Goal: Task Accomplishment & Management: Manage account settings

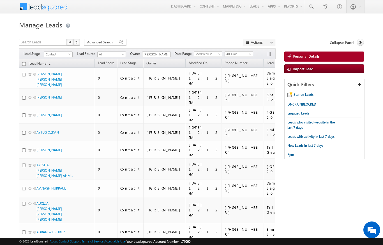
click at [97, 43] on span "Advanced Search" at bounding box center [100, 42] width 27 height 5
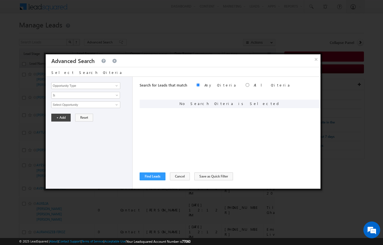
click at [120, 80] on div "Opportunity Type Lead Activity Task Sales Group Prospect Id Address 1 Address 2…" at bounding box center [89, 133] width 87 height 112
click at [118, 83] on link at bounding box center [115, 86] width 7 height 6
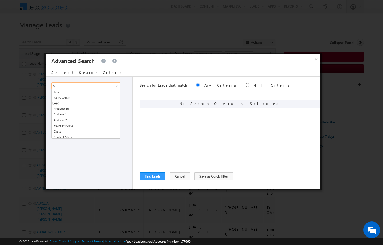
type input "S"
click at [90, 81] on div "Opportunity Type Lead Activity Task Sales Group Prospect Id Address 1 Address 2…" at bounding box center [89, 133] width 87 height 112
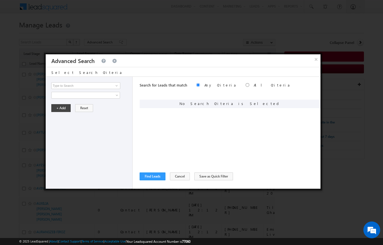
click at [122, 85] on div "Opportunity Type Lead Activity Task Sales Group Prospect Id Address 1 Address 2…" at bounding box center [90, 85] width 78 height 7
click at [120, 84] on input at bounding box center [85, 85] width 69 height 7
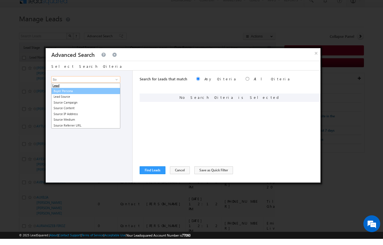
click at [67, 94] on link "Buyer Persona" at bounding box center [85, 97] width 69 height 6
type input "Buyer Persona"
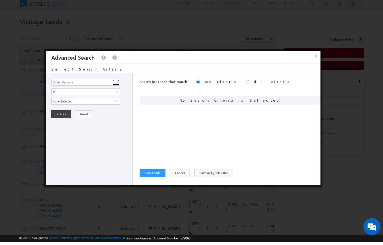
click at [114, 85] on link at bounding box center [115, 86] width 7 height 6
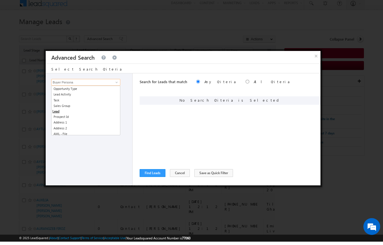
scroll to position [3, 0]
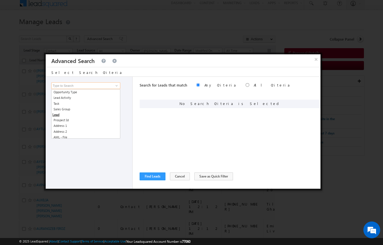
type input "S"
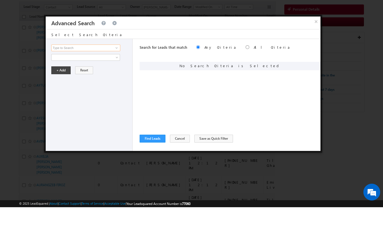
scroll to position [18, 0]
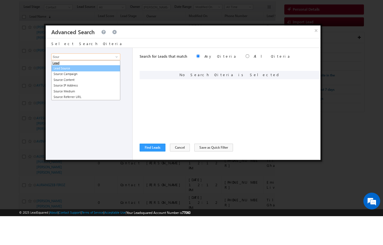
click at [62, 94] on link "Lead Source" at bounding box center [85, 97] width 69 height 6
type input "Lead Source"
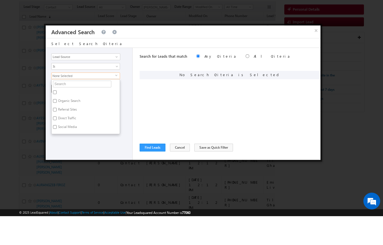
scroll to position [47, 0]
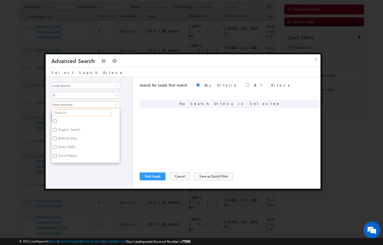
click at [60, 112] on input "text" at bounding box center [82, 113] width 58 height 7
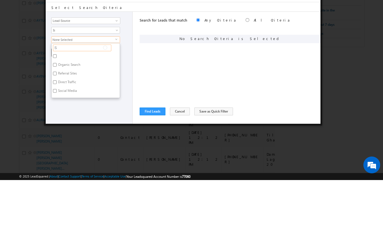
type input "Sc"
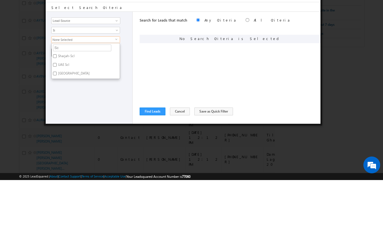
scroll to position [83, 0]
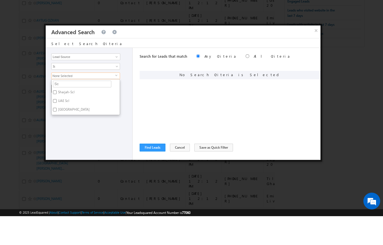
click at [56, 119] on input "Sharjah-Scl" at bounding box center [55, 121] width 4 height 4
checkbox input "true"
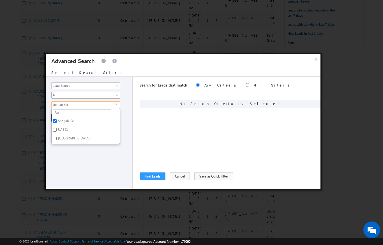
click at [52, 98] on link "Is" at bounding box center [85, 95] width 69 height 7
click at [57, 130] on input "UAE Scl" at bounding box center [55, 130] width 4 height 4
checkbox input "true"
click at [56, 137] on input "[GEOGRAPHIC_DATA]" at bounding box center [55, 139] width 4 height 4
checkbox input "true"
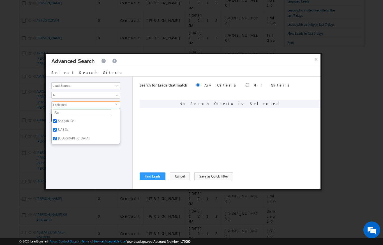
click at [70, 168] on div "Opportunity Type Lead Activity Task Sales Group Prospect Id Address 1 Address 2…" at bounding box center [89, 133] width 87 height 112
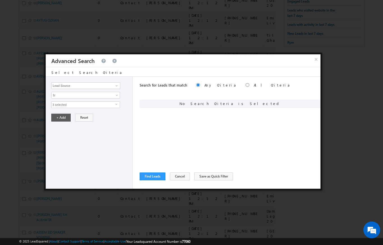
click at [62, 119] on button "+ Add" at bounding box center [60, 118] width 19 height 8
click at [156, 178] on button "Find Leads" at bounding box center [153, 177] width 26 height 8
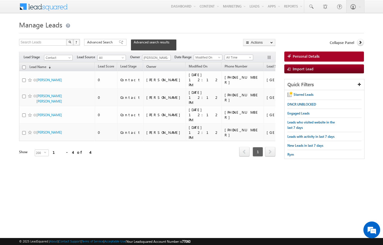
scroll to position [0, 0]
click at [169, 56] on span at bounding box center [167, 58] width 4 height 4
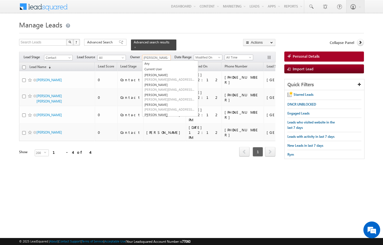
click at [147, 57] on input "[PERSON_NAME]" at bounding box center [156, 58] width 29 height 6
click at [147, 61] on link "Any" at bounding box center [170, 64] width 56 height 6
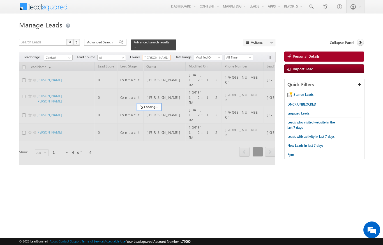
type input "Any"
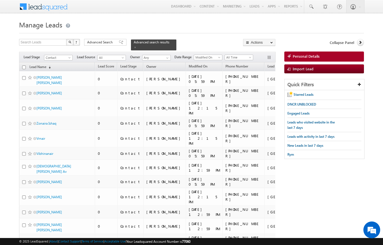
click at [337, 29] on h1 "Manage Leads" at bounding box center [191, 24] width 344 height 11
click at [347, 21] on h1 "Manage Leads" at bounding box center [191, 24] width 344 height 11
click at [23, 66] on input "checkbox" at bounding box center [24, 68] width 4 height 4
checkbox input "true"
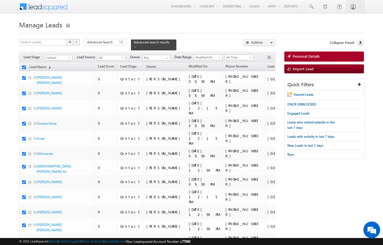
checkbox input "true"
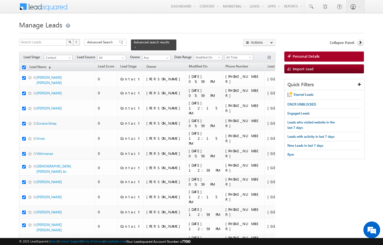
checkbox input "true"
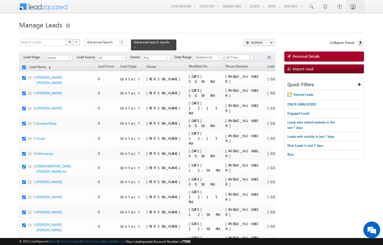
checkbox input "true"
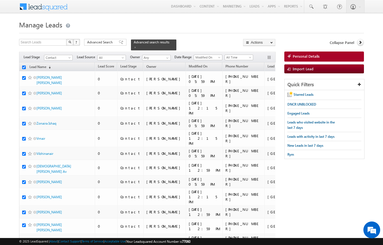
checkbox input "true"
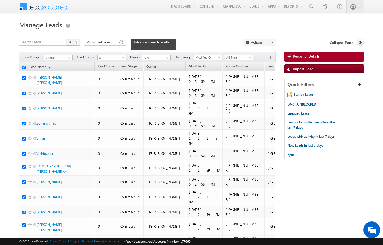
checkbox input "true"
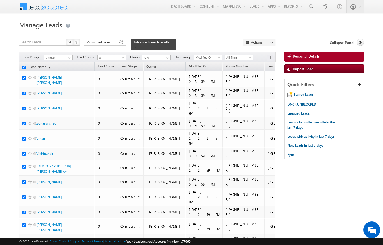
checkbox input "true"
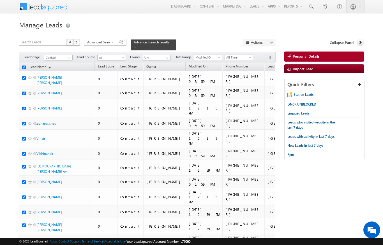
checkbox input "true"
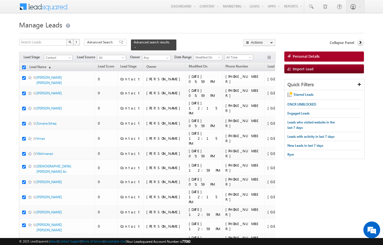
checkbox input "true"
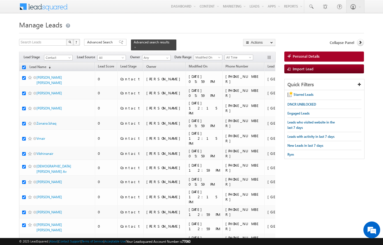
checkbox input "true"
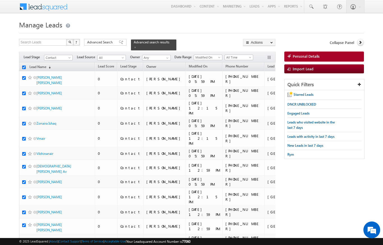
checkbox input "true"
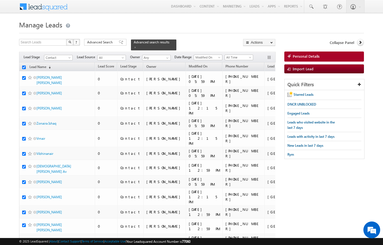
checkbox input "true"
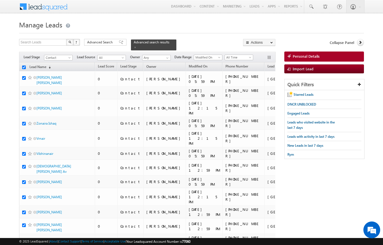
checkbox input "true"
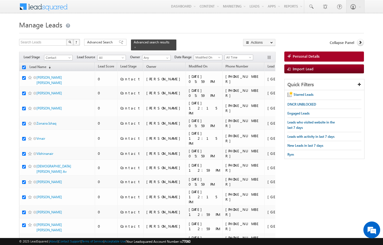
checkbox input "true"
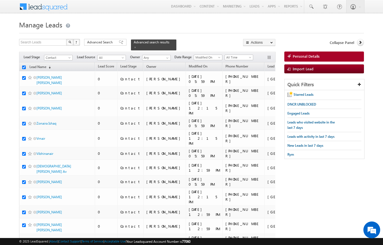
checkbox input "true"
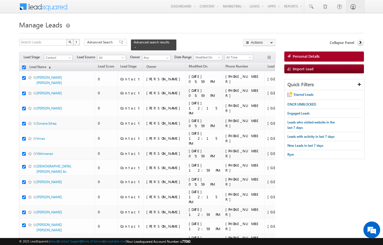
checkbox input "true"
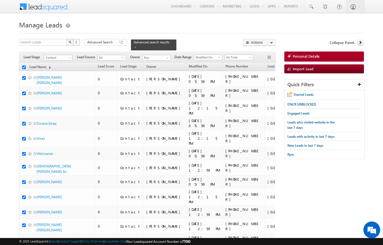
checkbox input "true"
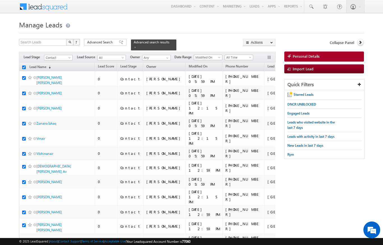
checkbox input "true"
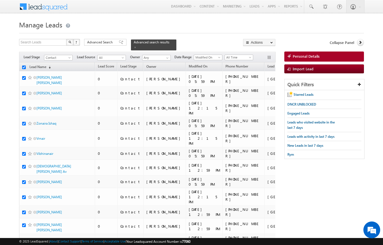
checkbox input "true"
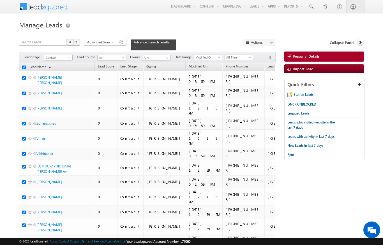
checkbox input "true"
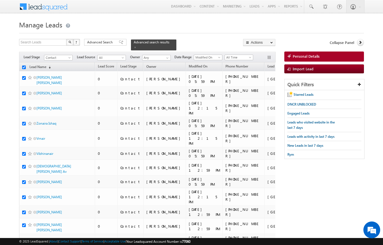
checkbox input "true"
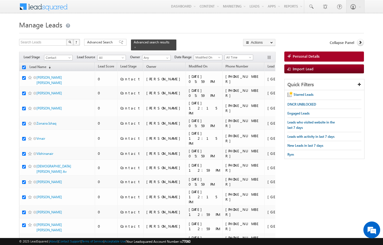
checkbox input "true"
click at [0, 0] on link "Change Owner" at bounding box center [0, 0] width 0 height 0
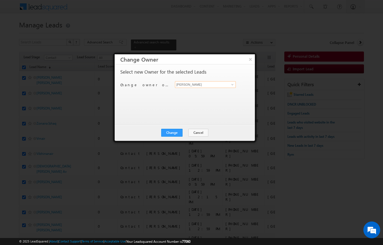
click at [217, 84] on input "[PERSON_NAME]" at bounding box center [205, 84] width 61 height 7
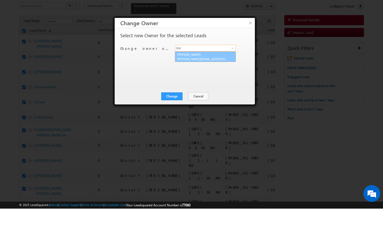
click at [219, 88] on link "[PERSON_NAME] Verhani [PERSON_NAME][EMAIL_ADDRESS][DOMAIN_NAME]" at bounding box center [205, 93] width 61 height 11
type input "[PERSON_NAME]"
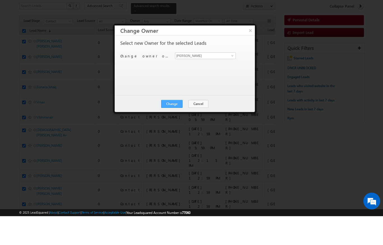
click at [170, 129] on button "Change" at bounding box center [171, 133] width 21 height 8
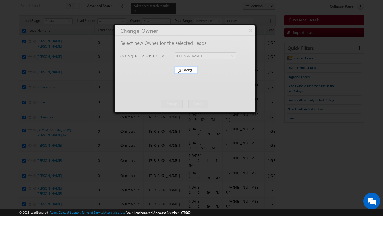
scroll to position [36, 0]
